Goal: Information Seeking & Learning: Learn about a topic

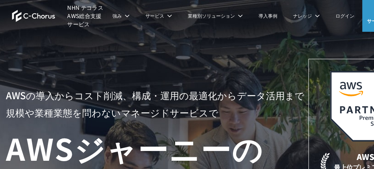
click at [104, 35] on div "AWSの導入からコスト削減、 構成・運用の最適化からデータ活用まで 規模や業種業態を問わない マネージドサービスで AWS ジャーニーの 成功を実現 AWS …" at bounding box center [187, 167] width 374 height 334
click at [105, 35] on div "AWSの導入からコスト削減、 構成・運用の最適化からデータ活用まで 規模や業種業態を問わない マネージドサービスで AWS ジャーニーの 成功を実現 AWS …" at bounding box center [187, 167] width 374 height 334
click at [112, 35] on div "AWSの導入からコスト削減、 構成・運用の最適化からデータ活用まで 規模や業種業態を問わない マネージドサービスで AWS ジャーニーの 成功を実現 AWS …" at bounding box center [187, 167] width 374 height 334
click at [113, 35] on div "AWSの導入からコスト削減、 構成・運用の最適化からデータ活用まで 規模や業種業態を問わない マネージドサービスで AWS ジャーニーの 成功を実現 AWS …" at bounding box center [187, 167] width 374 height 334
click at [115, 34] on div "AWSの導入からコスト削減、 構成・運用の最適化からデータ活用まで 規模や業種業態を問わない マネージドサービスで AWS ジャーニーの 成功を実現 AWS …" at bounding box center [187, 167] width 374 height 334
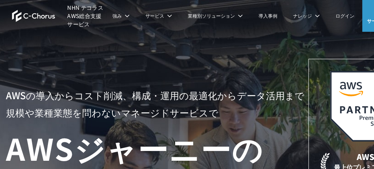
click at [120, 32] on div "AWSの導入からコスト削減、 構成・運用の最適化からデータ活用まで 規模や業種業態を問わない マネージドサービスで AWS ジャーニーの 成功を実現 AWS …" at bounding box center [187, 167] width 374 height 334
click at [126, 29] on li "強み 強み C-Chorusの強み 管理ポータル 開発ロードマップ C-Chorusのサポート 資料を請求する まずは相談する" at bounding box center [121, 15] width 33 height 31
click at [138, 29] on li "サービス サービス Amazon Web Service（AWS） AWS請求代行サービス AWS Marketplace割引サービス AWS初心者向けパーソ…" at bounding box center [159, 15] width 42 height 31
drag, startPoint x: 137, startPoint y: 28, endPoint x: 145, endPoint y: 27, distance: 7.9
click at [145, 27] on li "サービス サービス Amazon Web Service（AWS） AWS請求代行サービス AWS Marketplace割引サービス AWS初心者向けパーソ…" at bounding box center [159, 15] width 42 height 31
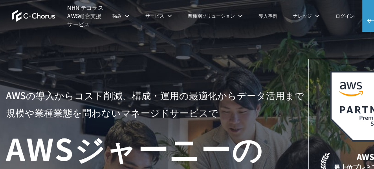
click at [147, 31] on li "サービス サービス Amazon Web Service（AWS） AWS請求代行サービス AWS Marketplace割引サービス AWS初心者向けパーソ…" at bounding box center [159, 15] width 42 height 31
click at [192, 11] on li "業種別ソリューション 業種別ソリューション 業種別ソリューション ガバメントクラウド運用管理支援 教育・公共機関向けAWS支援 教育・公共団体向け Googl…" at bounding box center [215, 15] width 71 height 31
